Goal: Information Seeking & Learning: Learn about a topic

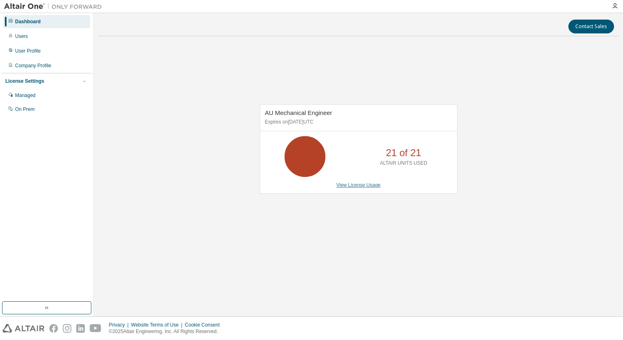
click at [356, 185] on link "View License Usage" at bounding box center [358, 185] width 44 height 6
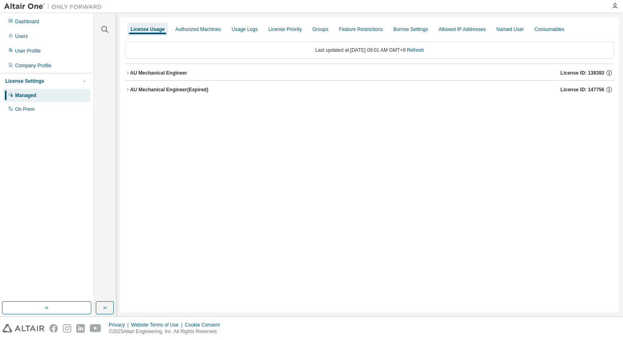
click at [130, 74] on div "AU Mechanical Engineer" at bounding box center [158, 73] width 57 height 7
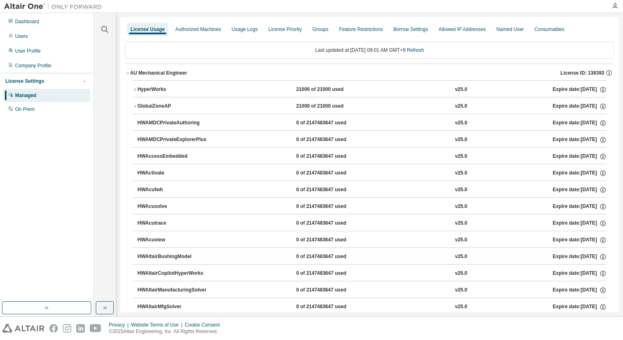
click at [136, 89] on icon "button" at bounding box center [134, 89] width 5 height 5
click at [135, 89] on icon "button" at bounding box center [134, 89] width 5 height 5
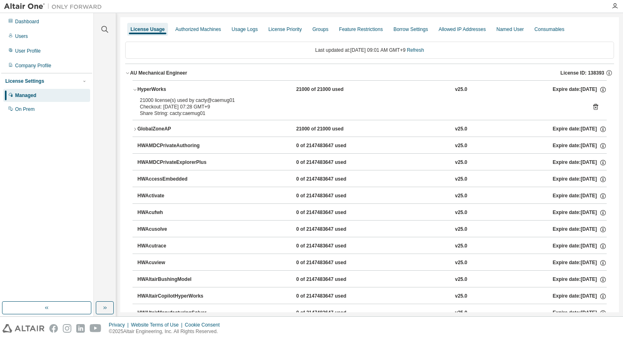
click at [592, 107] on icon at bounding box center [595, 106] width 7 height 7
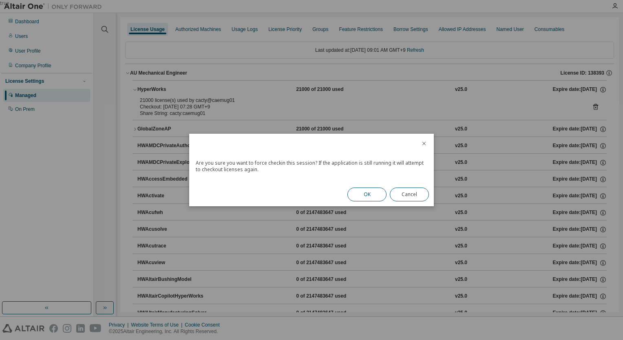
click at [378, 190] on button "OK" at bounding box center [366, 194] width 39 height 14
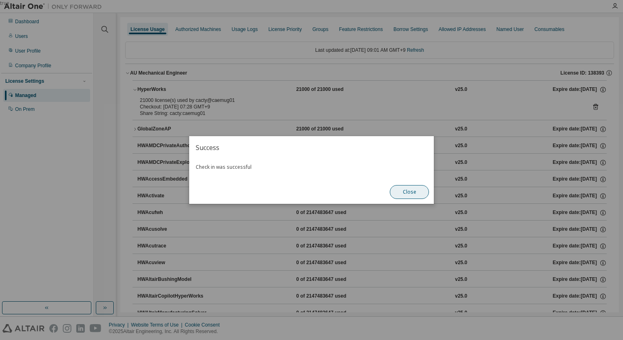
click at [404, 195] on button "Close" at bounding box center [409, 192] width 39 height 14
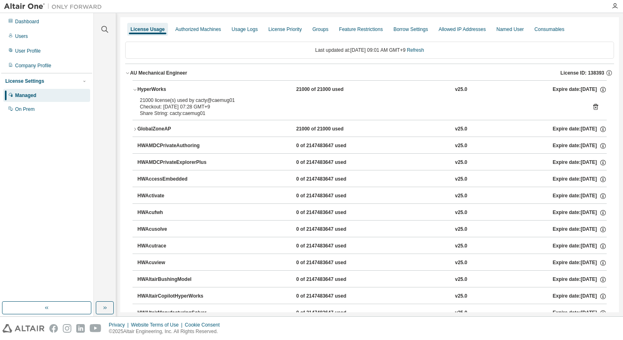
click at [33, 92] on div "Managed" at bounding box center [46, 95] width 87 height 13
click at [33, 94] on div "Managed" at bounding box center [25, 95] width 21 height 7
click at [20, 20] on div "Dashboard" at bounding box center [27, 21] width 24 height 7
